Goal: Transaction & Acquisition: Purchase product/service

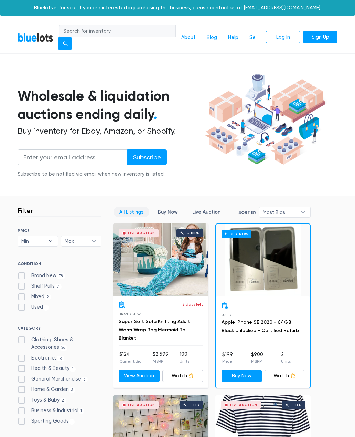
click at [148, 33] on input "search" at bounding box center [117, 31] width 117 height 12
type input "Cosmetic"
click at [66, 43] on button "submit" at bounding box center [65, 43] width 14 height 12
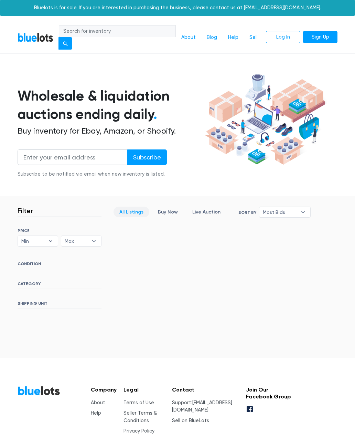
click at [157, 33] on input "search" at bounding box center [117, 31] width 117 height 12
click at [160, 32] on input "search" at bounding box center [117, 31] width 117 height 12
type input "Beauty"
click at [66, 43] on button "submit" at bounding box center [65, 43] width 14 height 12
click at [285, 39] on link "Log In" at bounding box center [283, 37] width 34 height 12
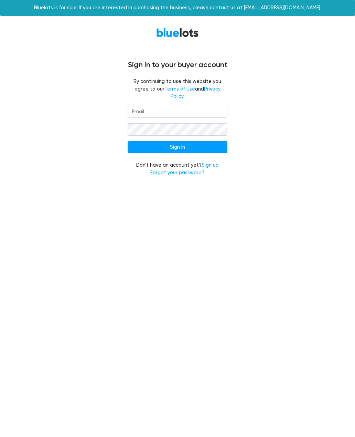
click at [213, 108] on input "email" at bounding box center [178, 112] width 100 height 12
type input "mezaplussllc@gmail.com"
click at [217, 141] on input "Sign In" at bounding box center [178, 147] width 100 height 12
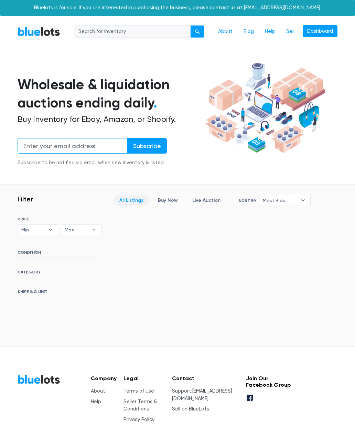
click at [111, 142] on input "email" at bounding box center [73, 145] width 110 height 15
type input "[EMAIL_ADDRESS][DOMAIN_NAME]"
click at [152, 146] on input "Subscribe" at bounding box center [147, 145] width 40 height 15
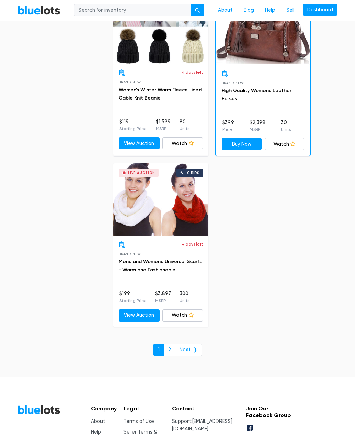
scroll to position [4316, 0]
click at [172, 344] on link "2" at bounding box center [170, 350] width 12 height 12
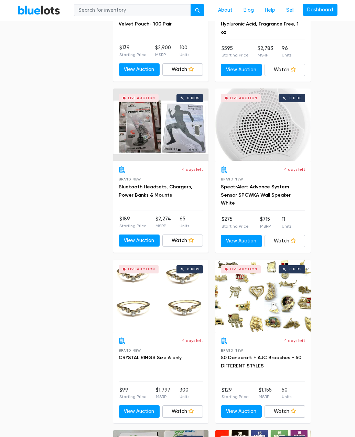
scroll to position [2543, 0]
